Goal: Information Seeking & Learning: Stay updated

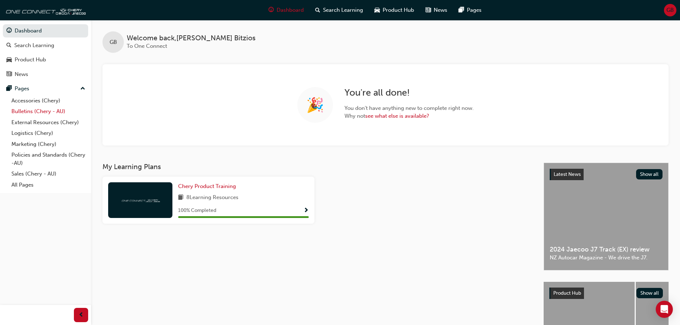
click at [51, 110] on link "Bulletins (Chery - AU)" at bounding box center [49, 111] width 80 height 11
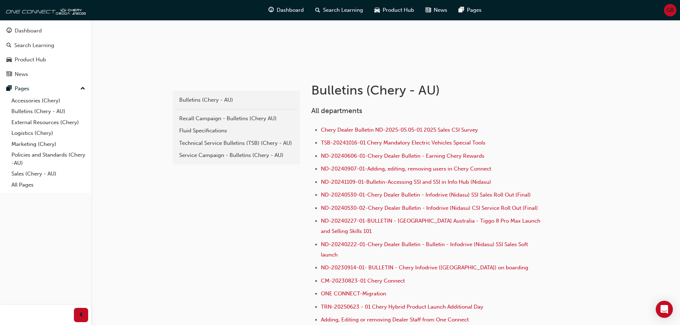
scroll to position [107, 0]
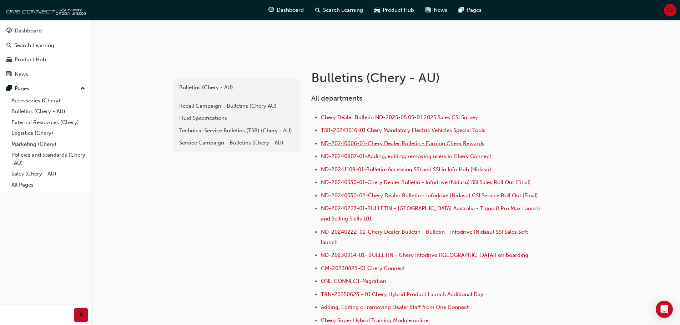
click at [469, 144] on span "ND-20240606-01-Chery Dealer Bulletin - Earning Chery Rewards" at bounding box center [402, 143] width 163 height 6
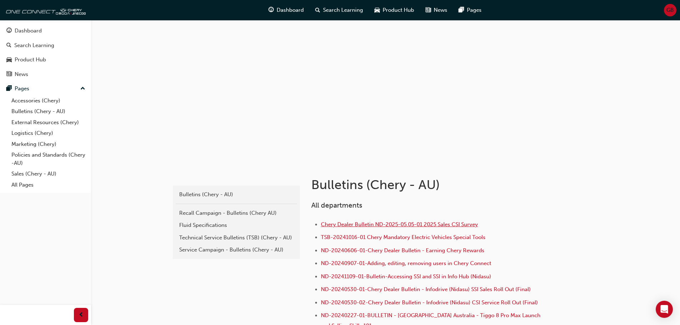
click at [409, 225] on span "Chery Dealer Bulletin ND-2025-05.05-01 2025 Sales CSI Survey" at bounding box center [399, 224] width 157 height 6
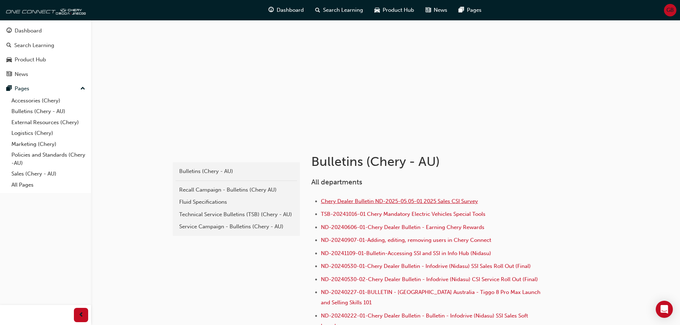
scroll to position [36, 0]
